Goal: Find contact information: Find contact information

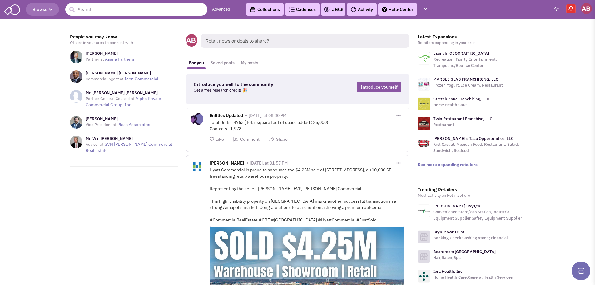
click at [147, 14] on input "text" at bounding box center [136, 9] width 142 height 12
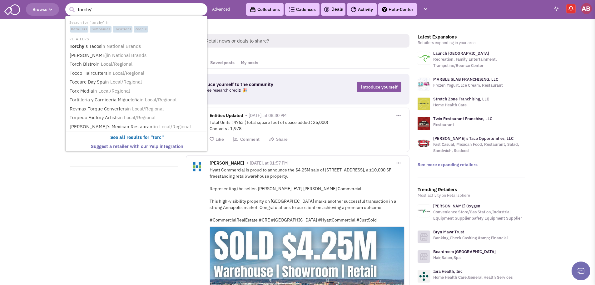
type input "torchy's"
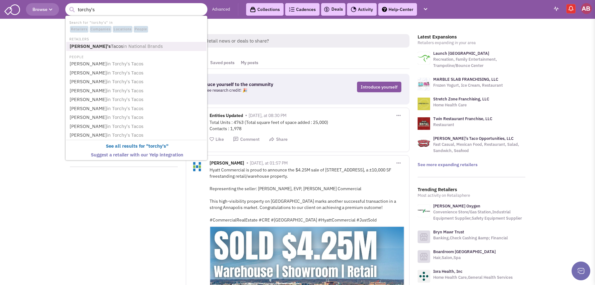
click at [89, 44] on link "Torchy's Tacos in National Brands" at bounding box center [137, 46] width 138 height 8
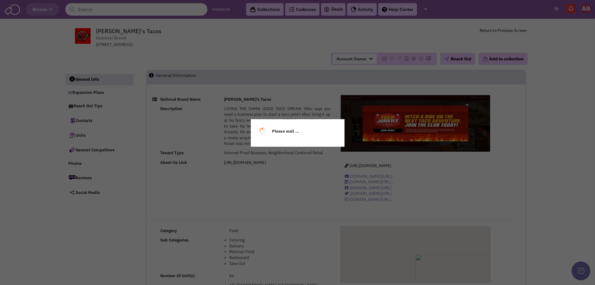
select select
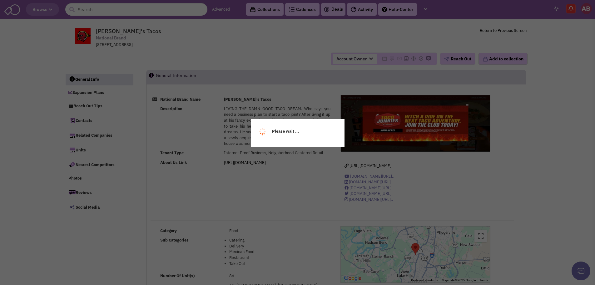
select select
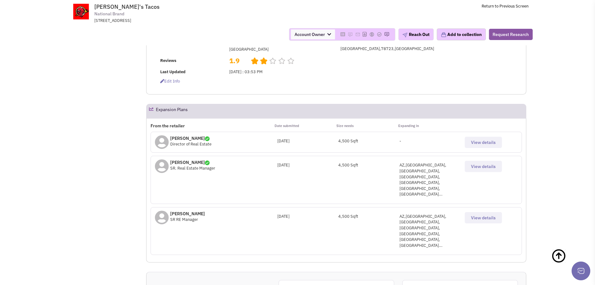
scroll to position [223, 0]
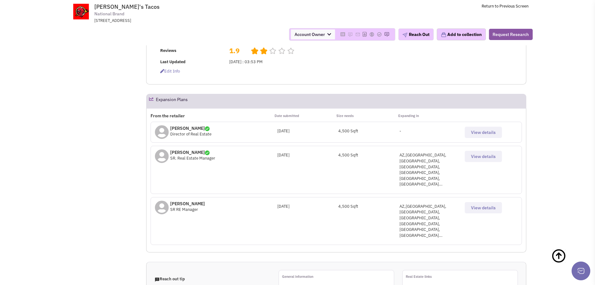
click at [486, 153] on span "View details" at bounding box center [483, 156] width 25 height 6
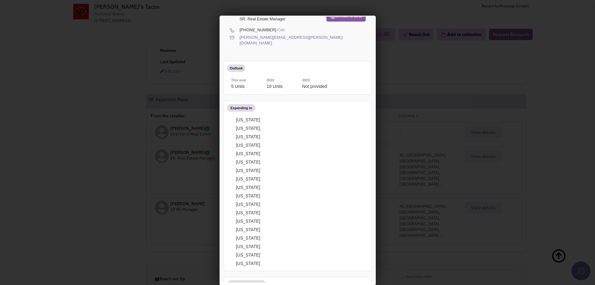
scroll to position [0, 0]
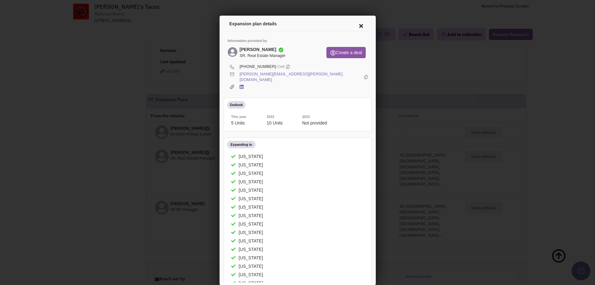
click at [274, 74] on link "[PERSON_NAME][EMAIL_ADDRESS][PERSON_NAME][DOMAIN_NAME]" at bounding box center [299, 76] width 123 height 12
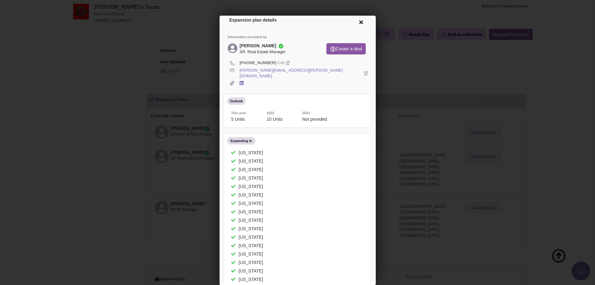
scroll to position [5, 0]
click at [355, 20] on icon at bounding box center [359, 19] width 13 height 15
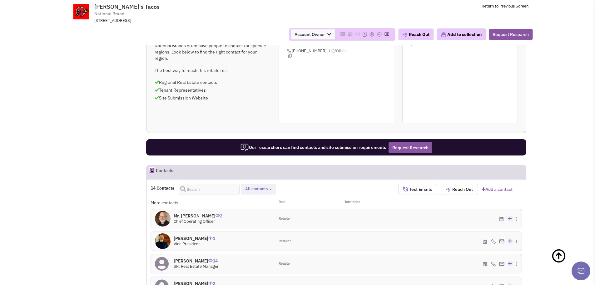
scroll to position [467, 0]
